Goal: Information Seeking & Learning: Learn about a topic

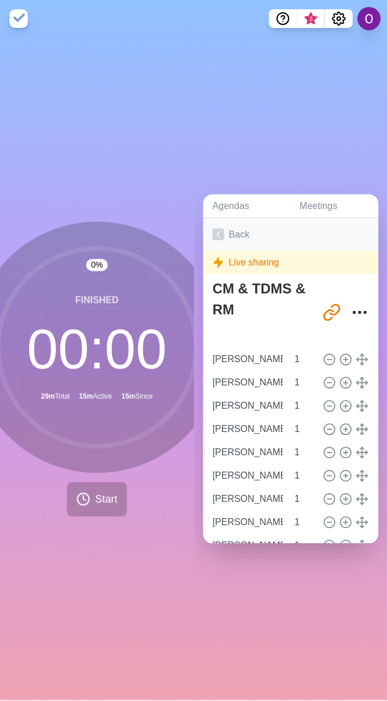
click at [219, 229] on icon at bounding box center [218, 235] width 12 height 12
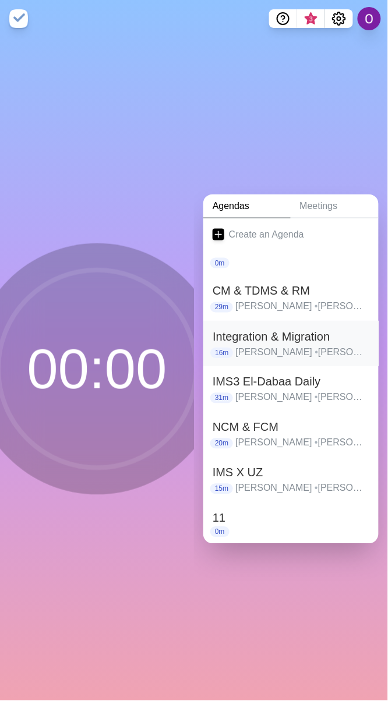
click at [250, 331] on h2 "Integration & Migration" at bounding box center [290, 336] width 157 height 17
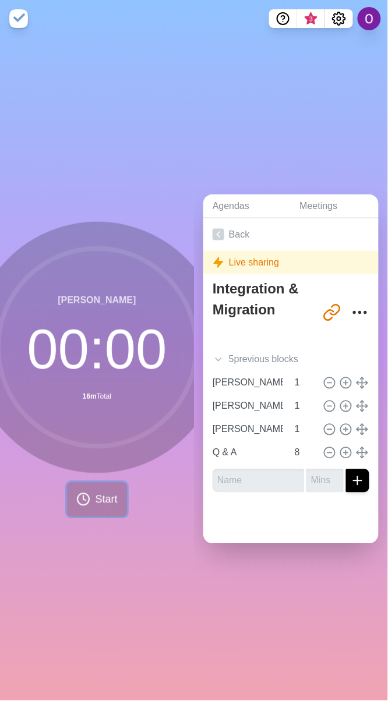
click at [98, 497] on span "Start" at bounding box center [106, 500] width 22 height 16
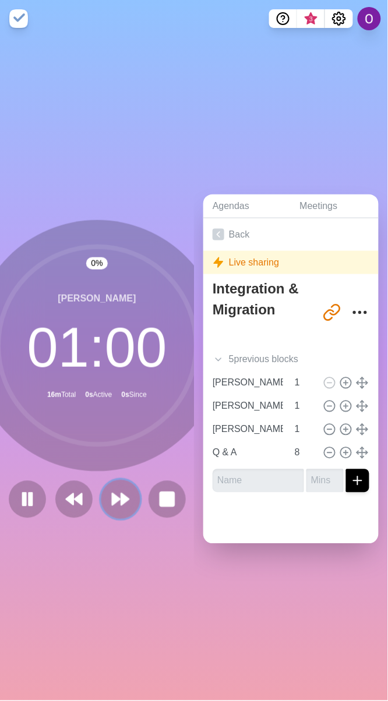
click at [121, 497] on polygon at bounding box center [125, 500] width 8 height 12
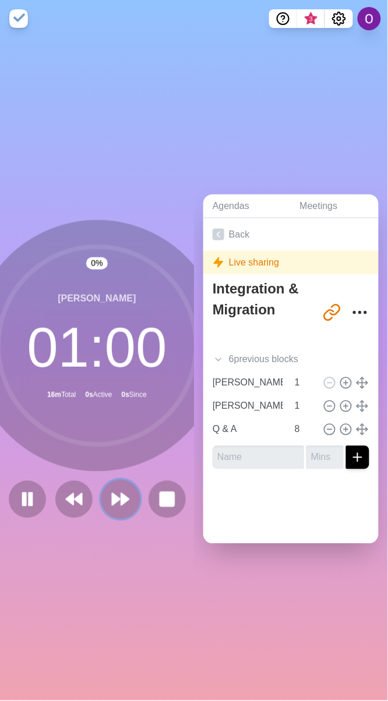
click at [121, 497] on polygon at bounding box center [125, 500] width 8 height 12
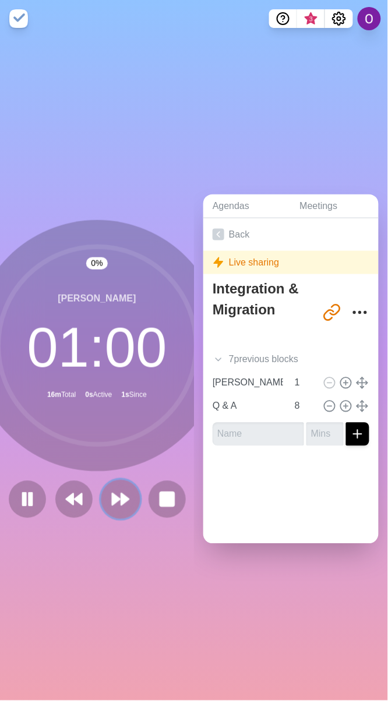
click at [121, 497] on polygon at bounding box center [125, 500] width 8 height 12
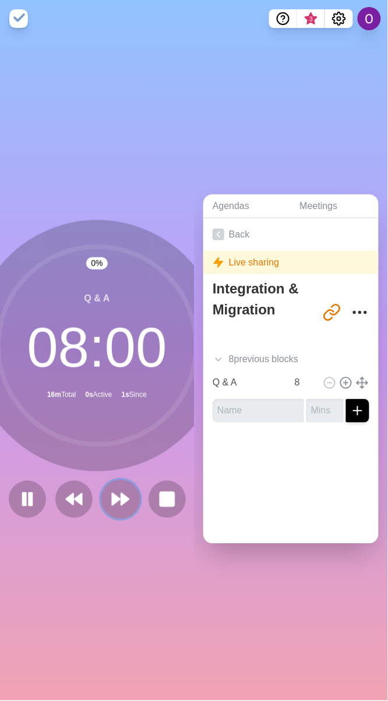
click at [121, 497] on polygon at bounding box center [125, 500] width 8 height 12
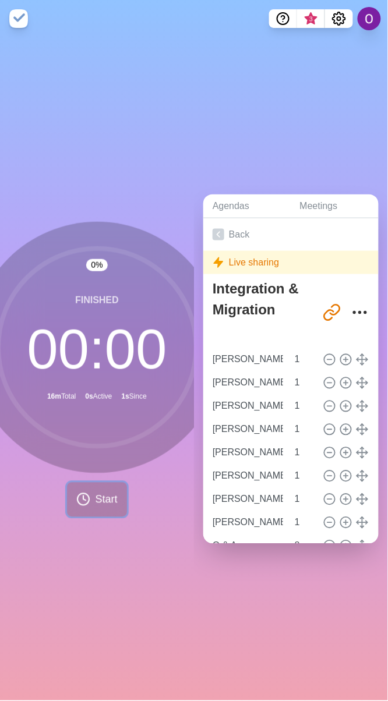
click at [116, 497] on button "Start" at bounding box center [96, 500] width 59 height 34
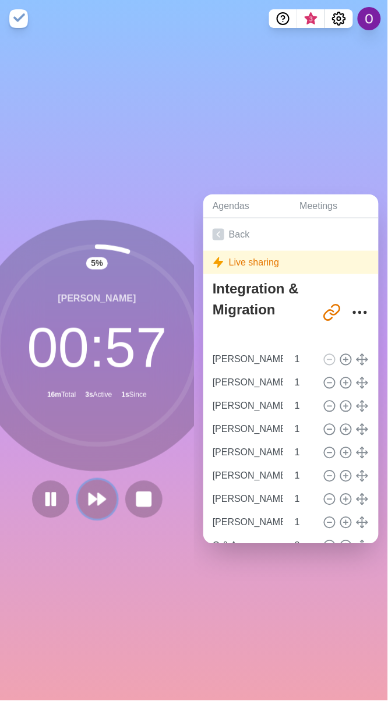
click at [89, 494] on polygon at bounding box center [93, 500] width 8 height 12
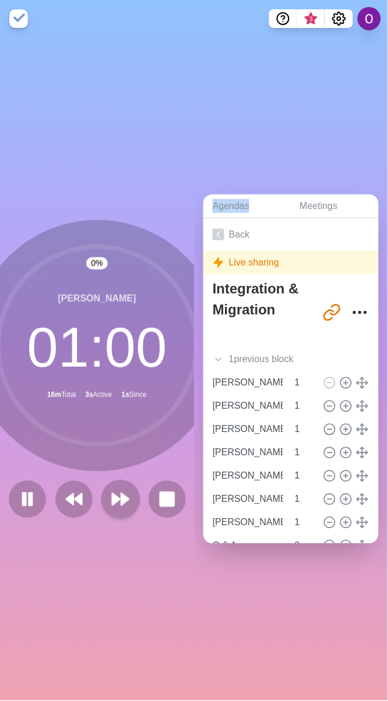
click at [87, 494] on div at bounding box center [97, 499] width 186 height 37
click at [111, 494] on icon at bounding box center [121, 500] width 20 height 20
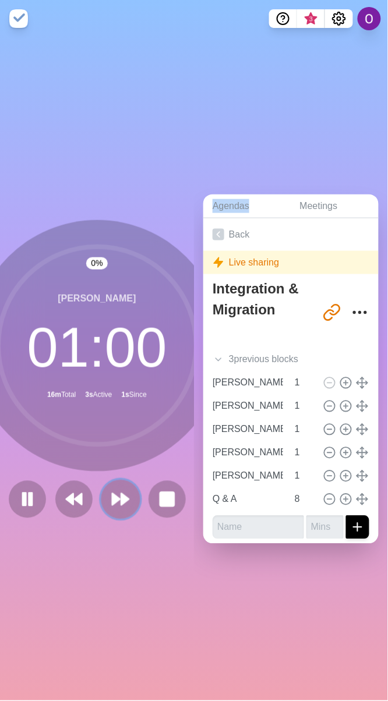
click at [111, 494] on icon at bounding box center [121, 500] width 20 height 20
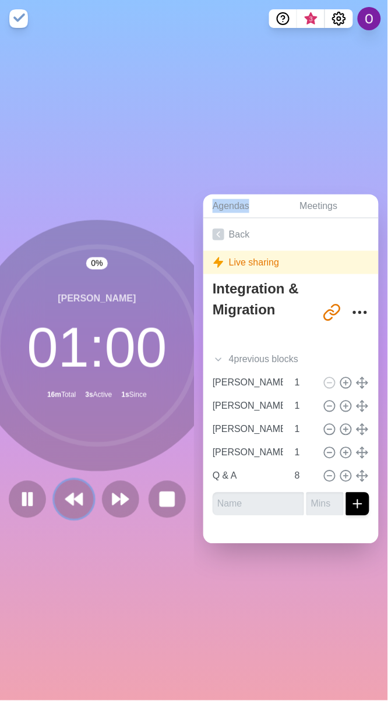
click at [75, 494] on polygon at bounding box center [79, 500] width 8 height 12
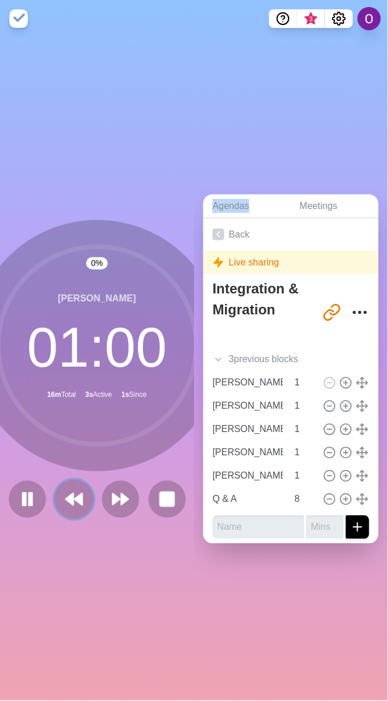
click at [75, 495] on polygon at bounding box center [79, 500] width 8 height 12
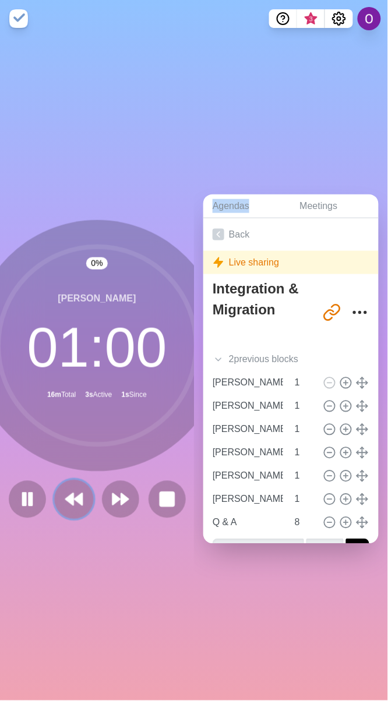
click at [75, 495] on polygon at bounding box center [79, 500] width 8 height 12
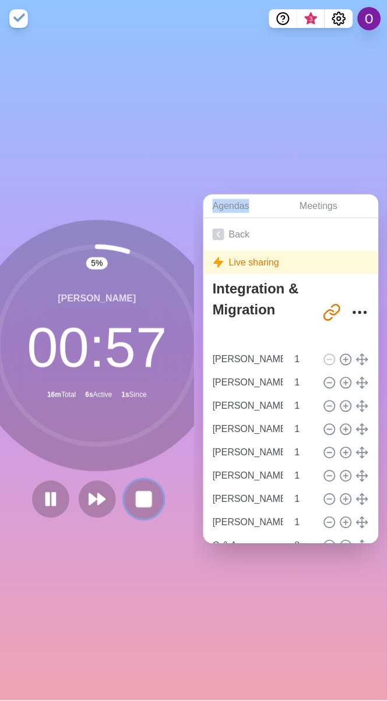
click at [142, 494] on rect at bounding box center [143, 499] width 15 height 15
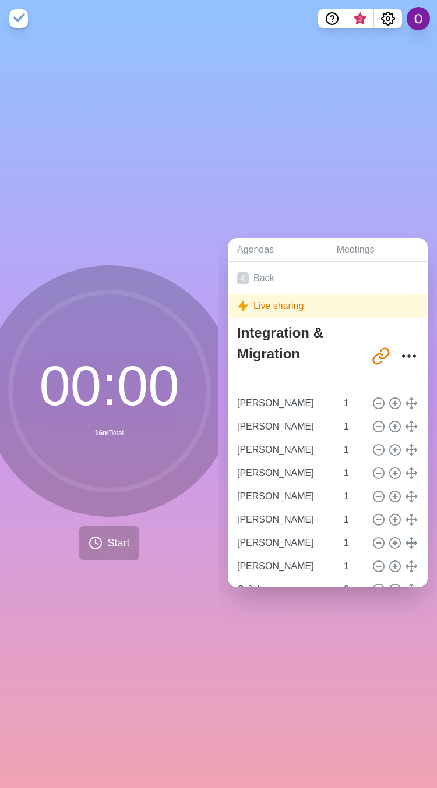
click at [322, 667] on div "Agendas Meetings Back Live sharing Integration & Migration [URL][DOMAIN_NAME] […" at bounding box center [327, 412] width 218 height 751
click at [114, 537] on span "Start" at bounding box center [118, 544] width 22 height 16
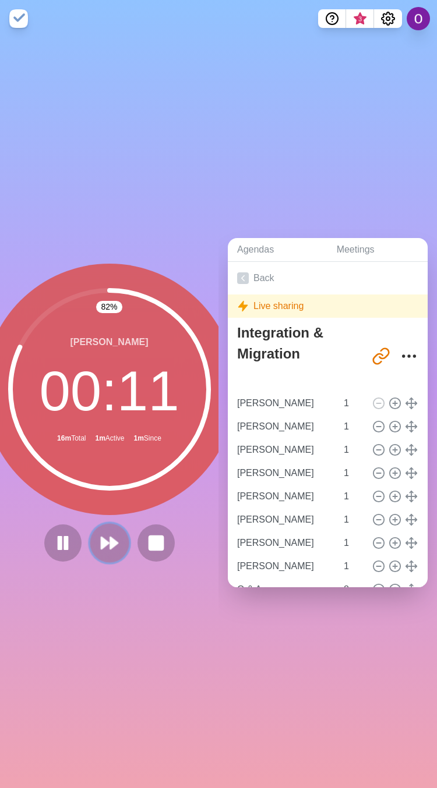
click at [110, 537] on polygon at bounding box center [114, 543] width 8 height 12
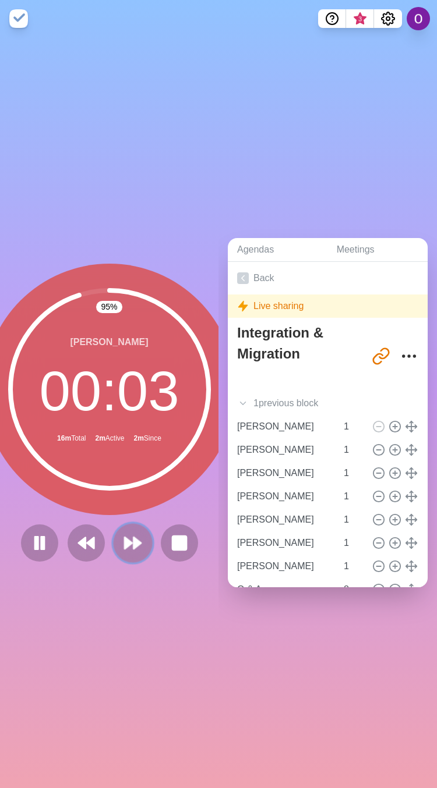
click at [133, 538] on polygon at bounding box center [137, 543] width 8 height 12
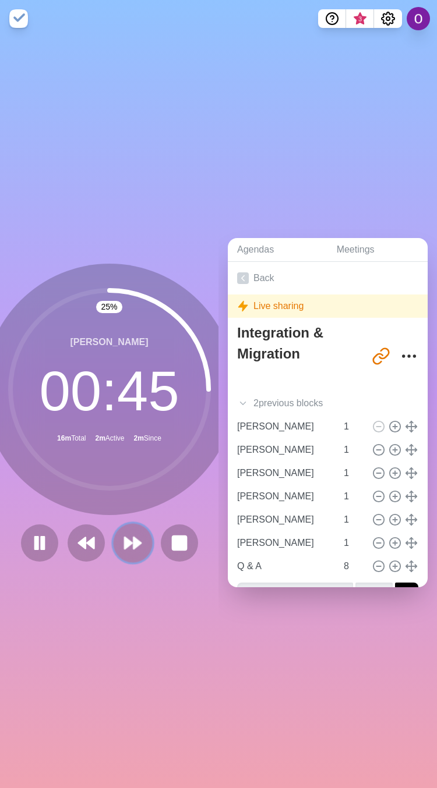
click at [130, 533] on icon at bounding box center [133, 543] width 20 height 20
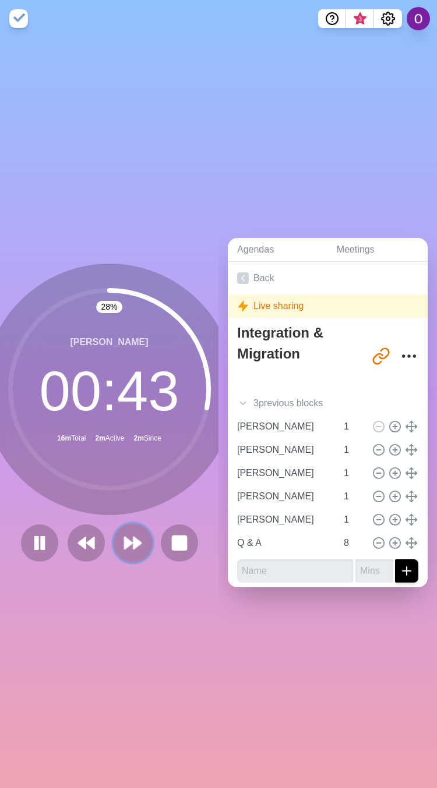
click at [133, 537] on polygon at bounding box center [137, 543] width 8 height 12
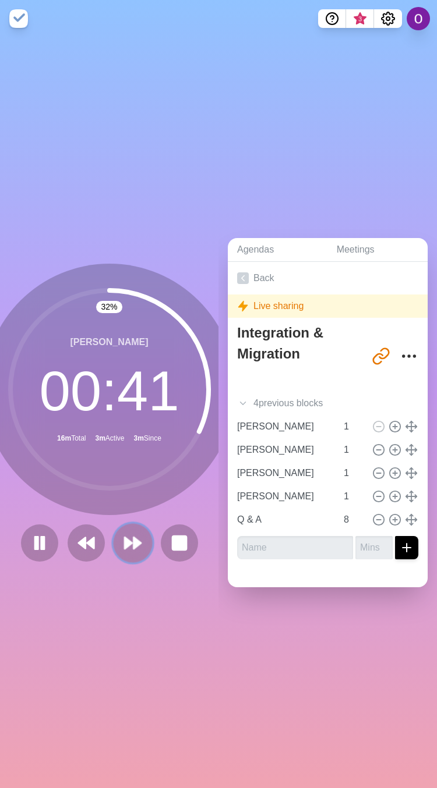
click at [133, 537] on polygon at bounding box center [137, 543] width 8 height 12
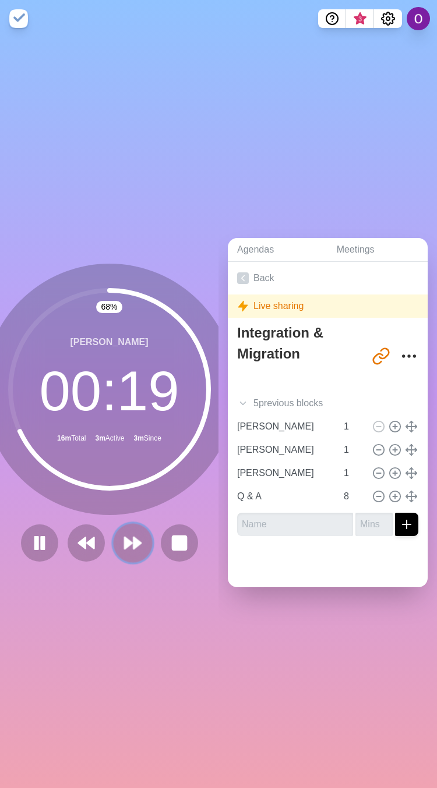
click at [124, 543] on icon at bounding box center [133, 543] width 20 height 20
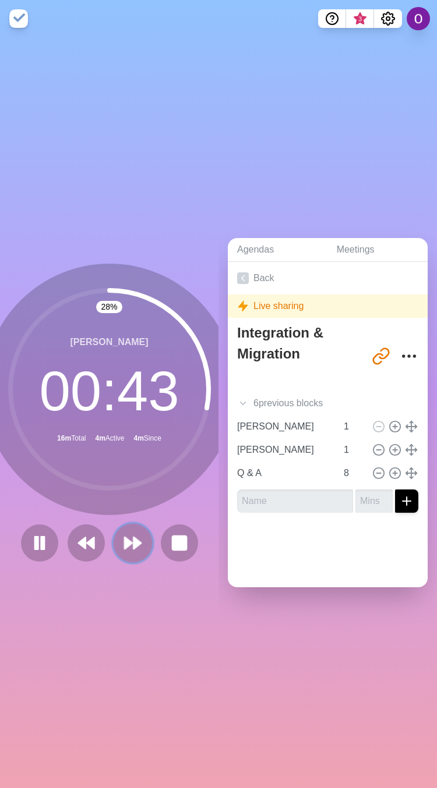
click at [126, 538] on icon at bounding box center [133, 543] width 20 height 20
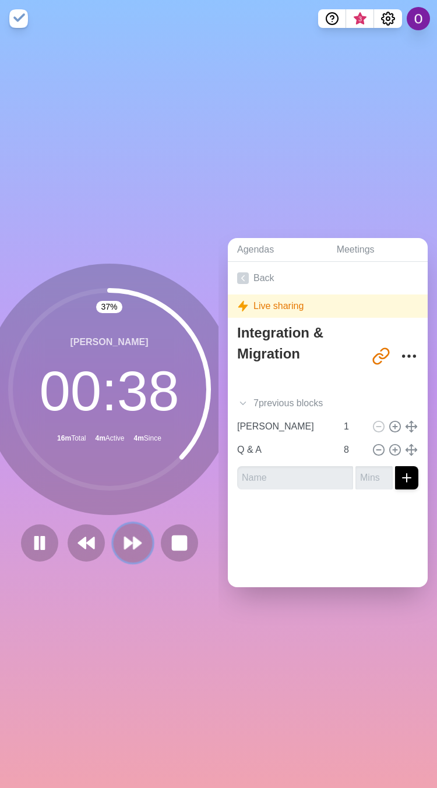
click at [133, 537] on polygon at bounding box center [137, 543] width 8 height 12
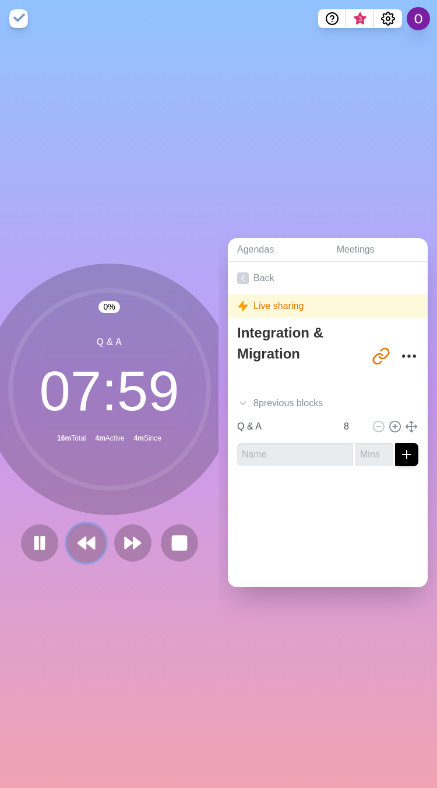
click at [70, 547] on button at bounding box center [85, 542] width 39 height 39
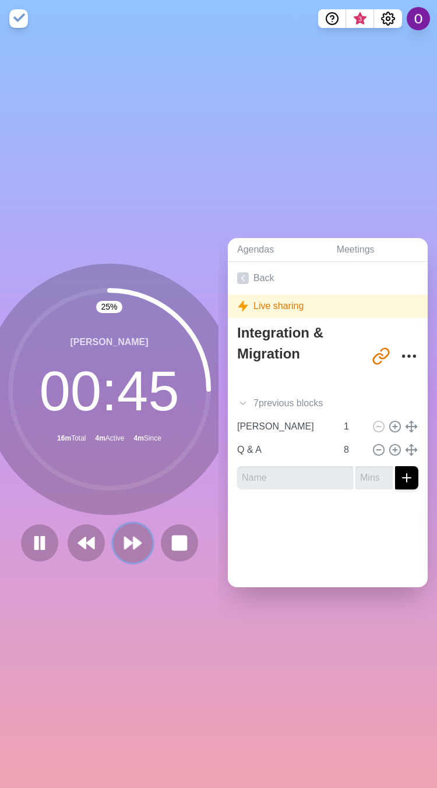
click at [130, 547] on button at bounding box center [132, 542] width 39 height 39
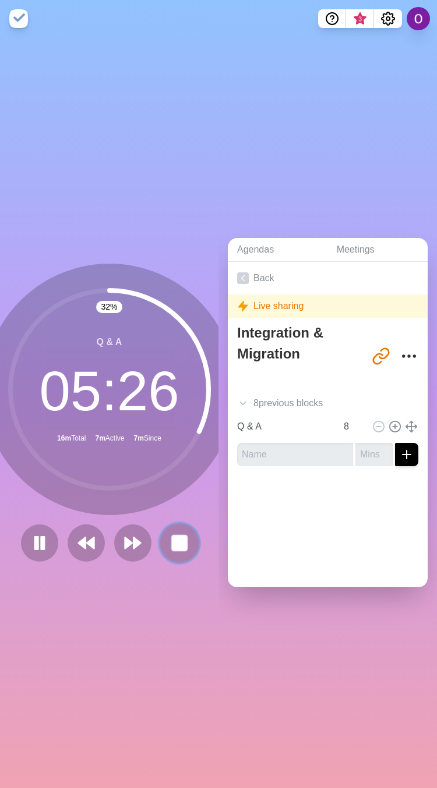
click at [172, 536] on rect at bounding box center [179, 543] width 15 height 15
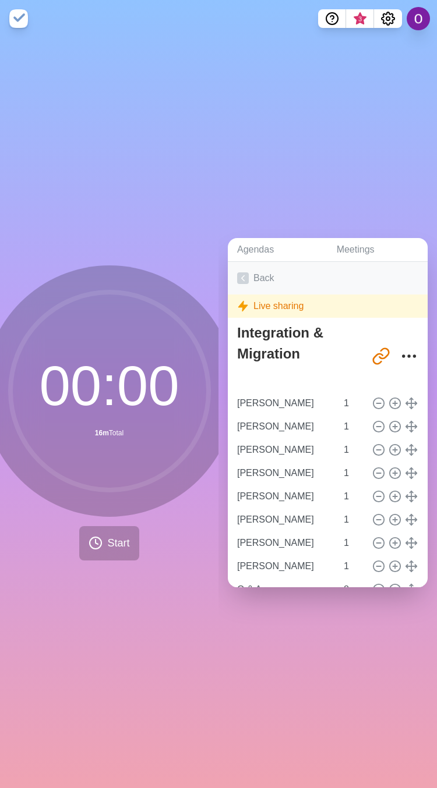
click at [243, 264] on link "Back" at bounding box center [328, 278] width 200 height 33
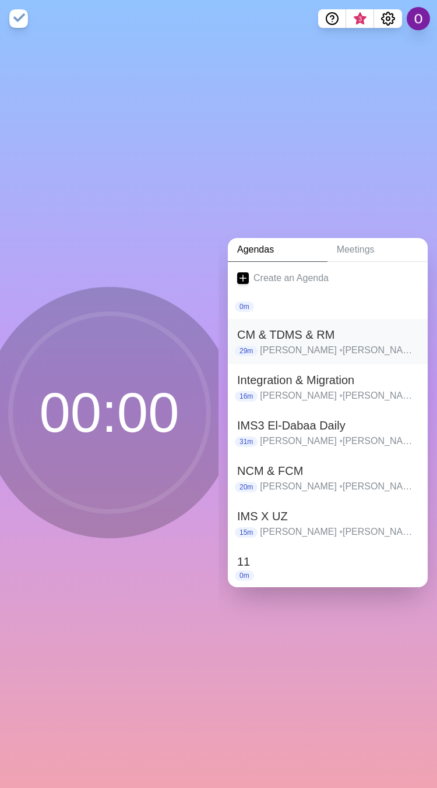
click at [292, 327] on h2 "CM & TDMS & RM" at bounding box center [327, 334] width 181 height 17
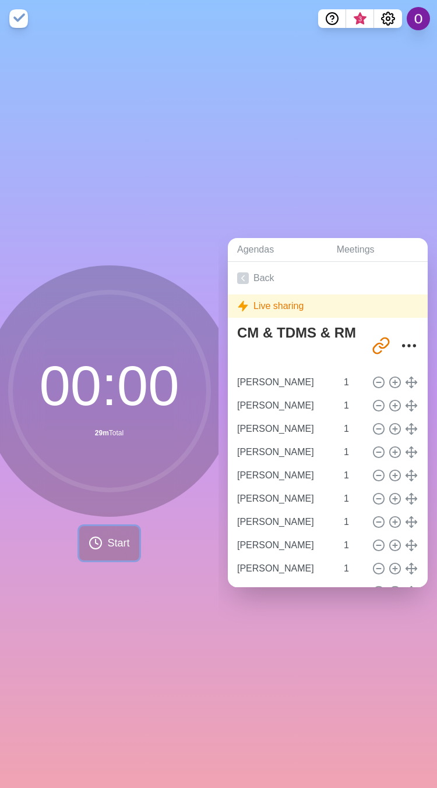
click at [107, 536] on span "Start" at bounding box center [118, 544] width 22 height 16
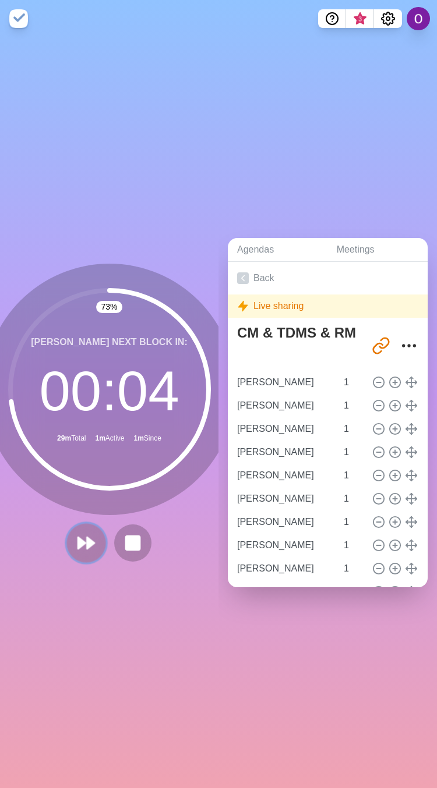
click at [81, 547] on button at bounding box center [85, 542] width 39 height 39
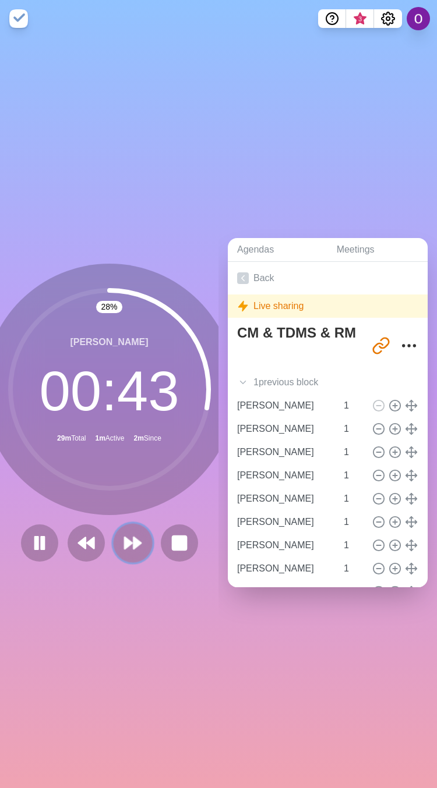
click at [133, 537] on polygon at bounding box center [137, 543] width 8 height 12
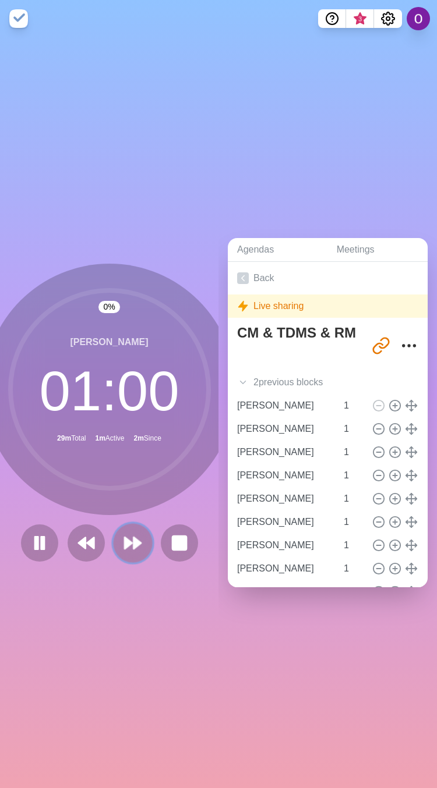
click at [133, 537] on polygon at bounding box center [137, 543] width 8 height 12
click at [132, 547] on button at bounding box center [132, 542] width 39 height 39
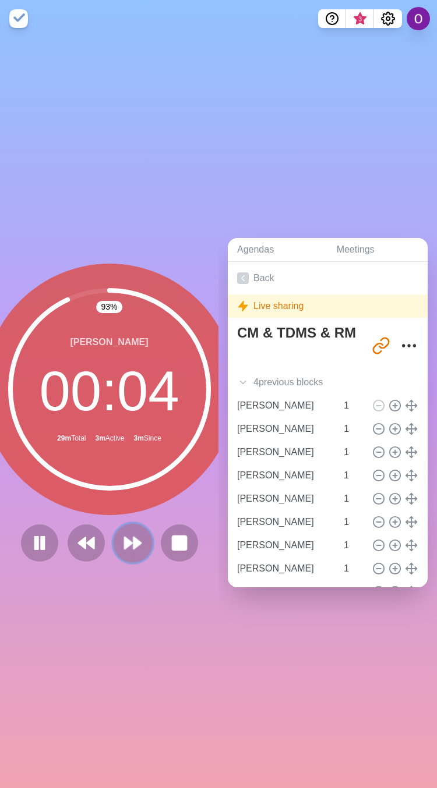
click at [124, 536] on icon at bounding box center [133, 543] width 20 height 20
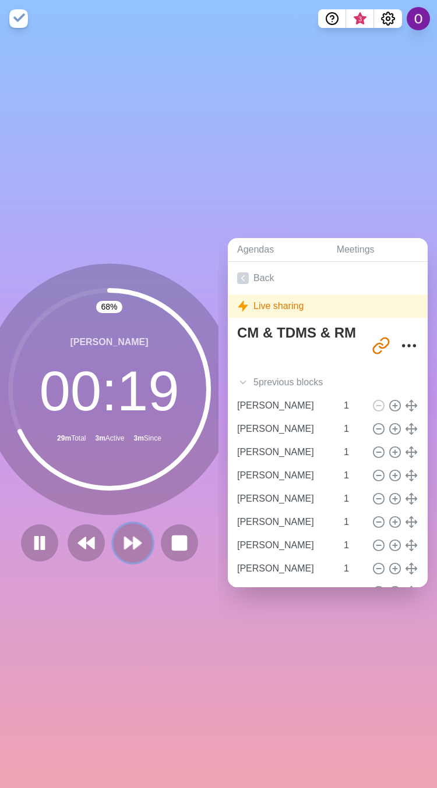
click at [126, 538] on icon at bounding box center [133, 543] width 20 height 20
click at [125, 537] on polygon at bounding box center [129, 543] width 8 height 12
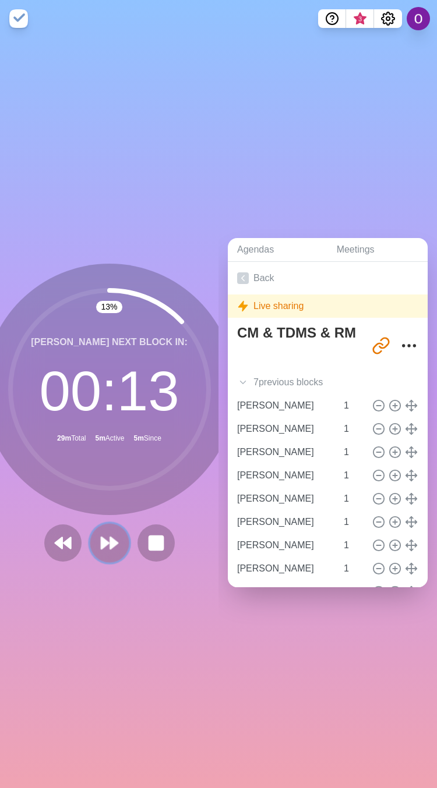
click at [101, 541] on icon at bounding box center [110, 543] width 20 height 20
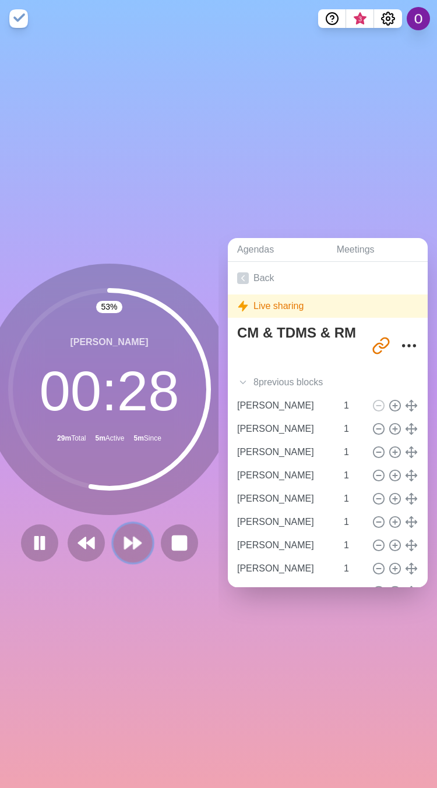
click at [133, 538] on polygon at bounding box center [137, 543] width 8 height 12
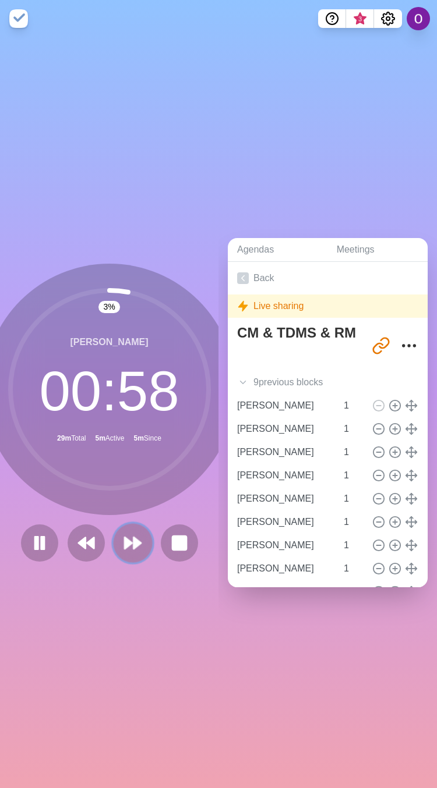
click at [123, 545] on icon at bounding box center [133, 543] width 20 height 20
click at [126, 544] on icon at bounding box center [133, 543] width 20 height 20
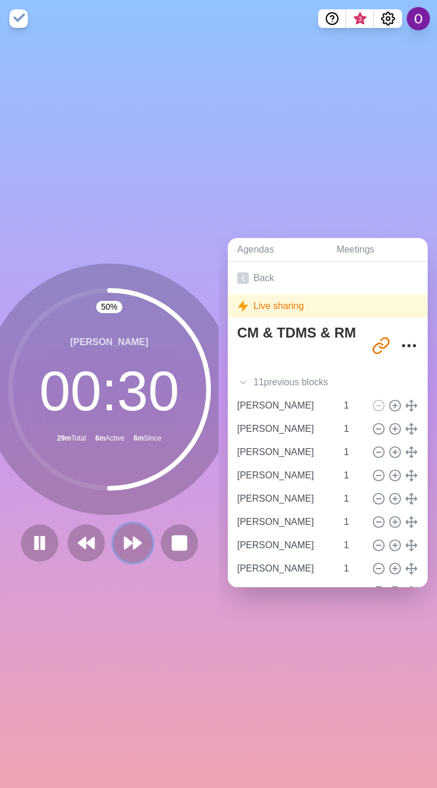
click at [125, 537] on polygon at bounding box center [129, 543] width 8 height 12
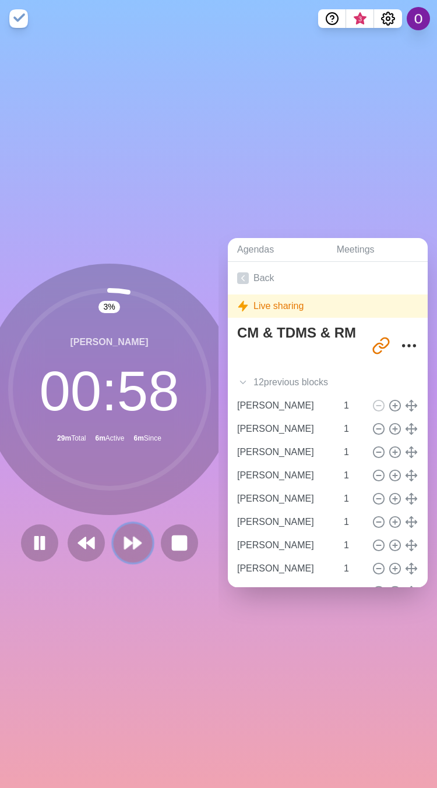
click at [133, 537] on polygon at bounding box center [137, 543] width 8 height 12
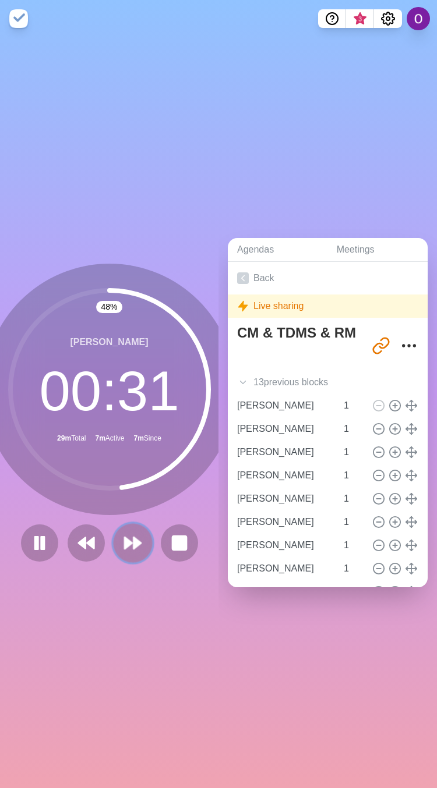
click at [125, 537] on polygon at bounding box center [129, 543] width 8 height 12
click at [126, 545] on icon at bounding box center [133, 543] width 20 height 20
click at [132, 533] on icon at bounding box center [133, 543] width 20 height 20
click at [134, 537] on polygon at bounding box center [137, 543] width 8 height 12
click at [133, 538] on polygon at bounding box center [137, 543] width 8 height 12
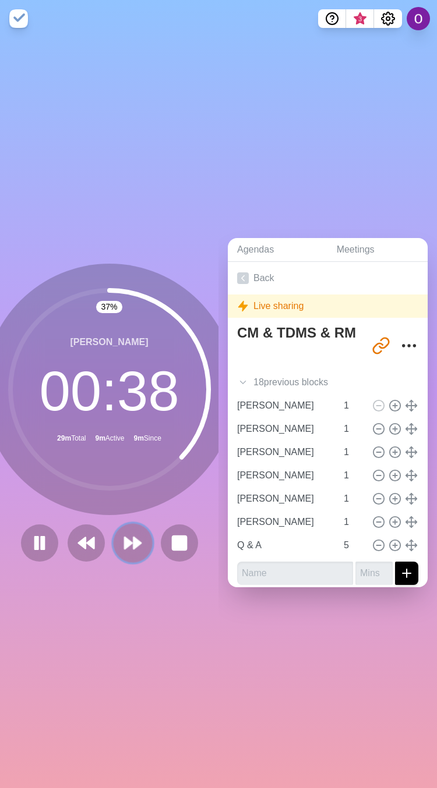
click at [133, 541] on polygon at bounding box center [137, 543] width 8 height 12
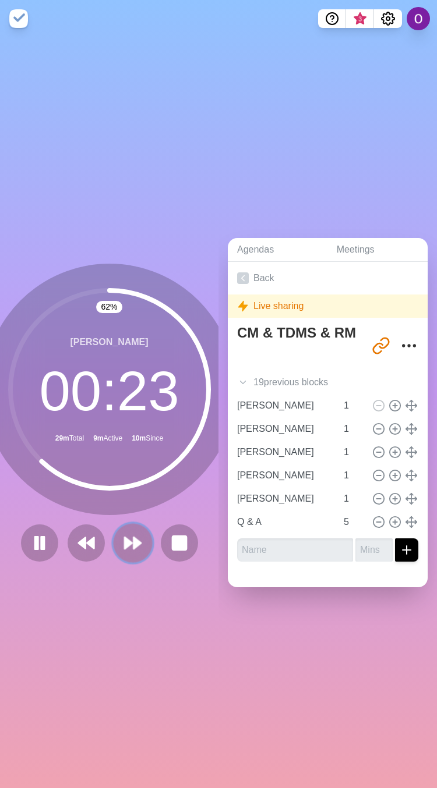
click at [125, 537] on polygon at bounding box center [129, 543] width 8 height 12
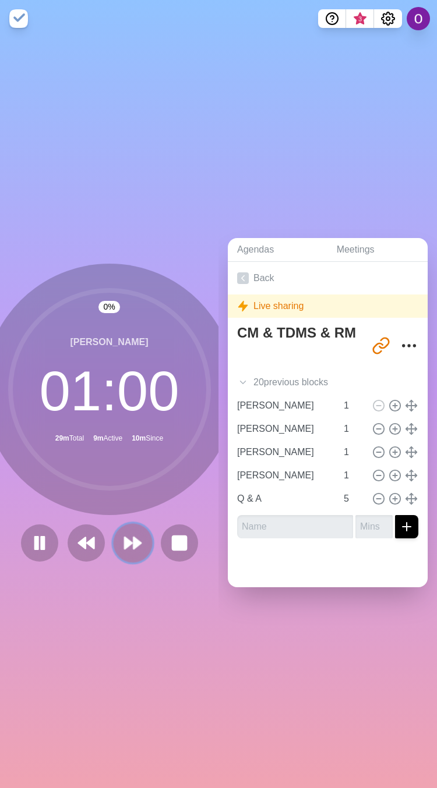
click at [125, 537] on polygon at bounding box center [129, 543] width 8 height 12
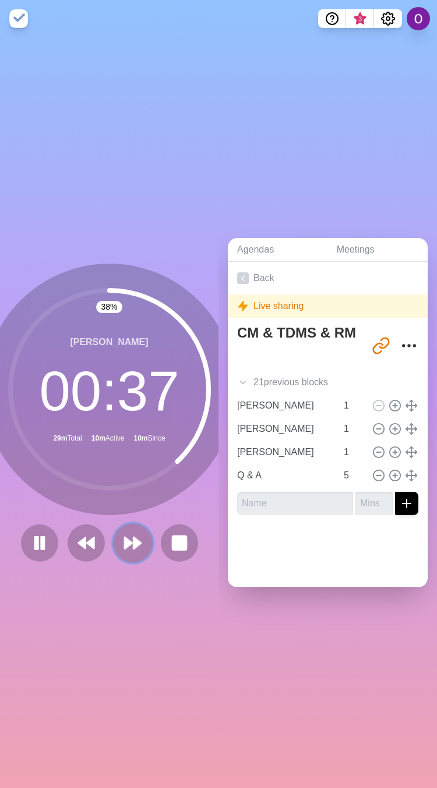
click at [125, 537] on polygon at bounding box center [129, 543] width 8 height 12
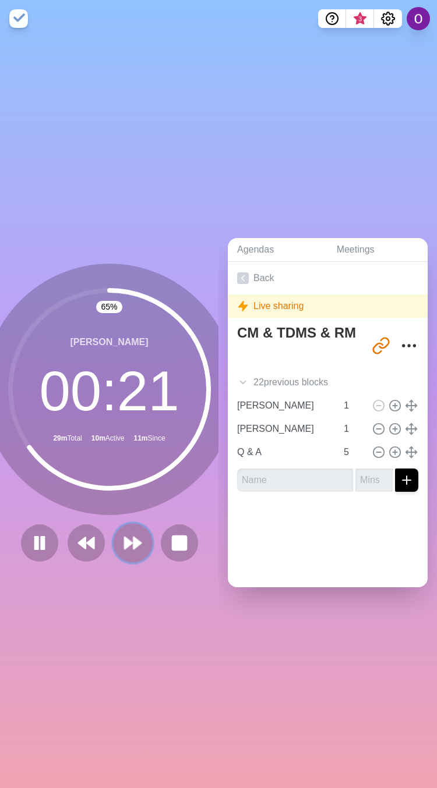
click at [123, 541] on icon at bounding box center [133, 543] width 20 height 20
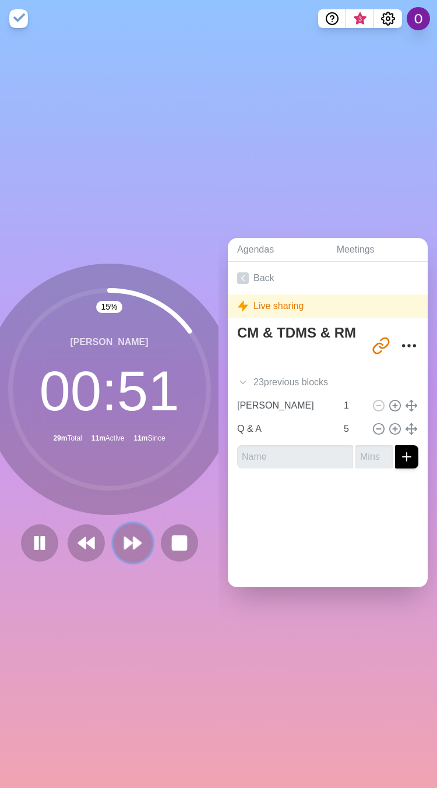
click at [131, 545] on icon at bounding box center [133, 543] width 20 height 20
